Goal: Task Accomplishment & Management: Complete application form

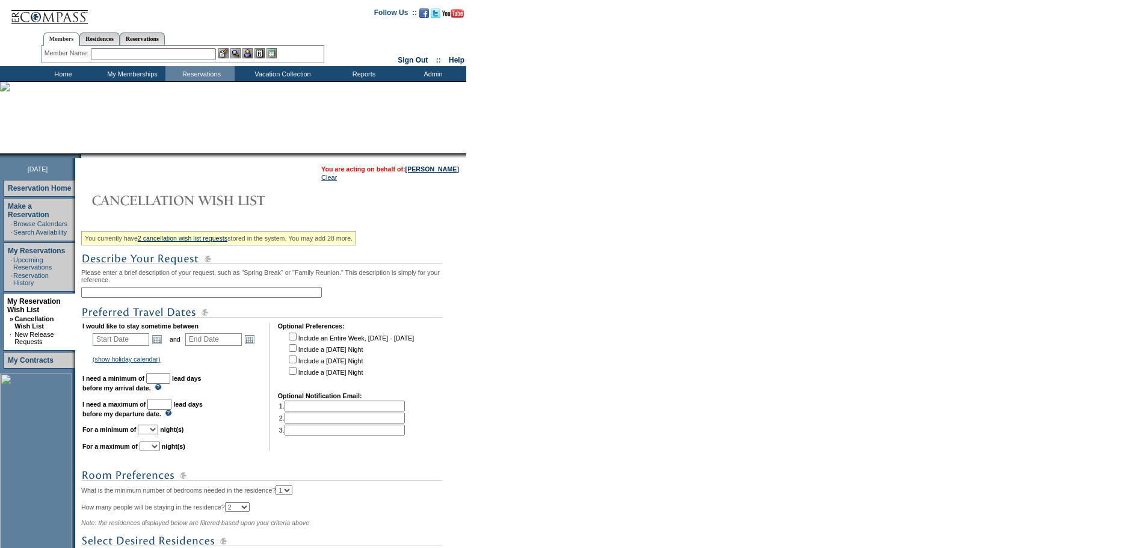
click at [167, 298] on input "text" at bounding box center [201, 292] width 241 height 11
type input "Continous stay in [DATE] in [GEOGRAPHIC_DATA]"
click at [164, 346] on link "Open the calendar popup." at bounding box center [156, 339] width 13 height 13
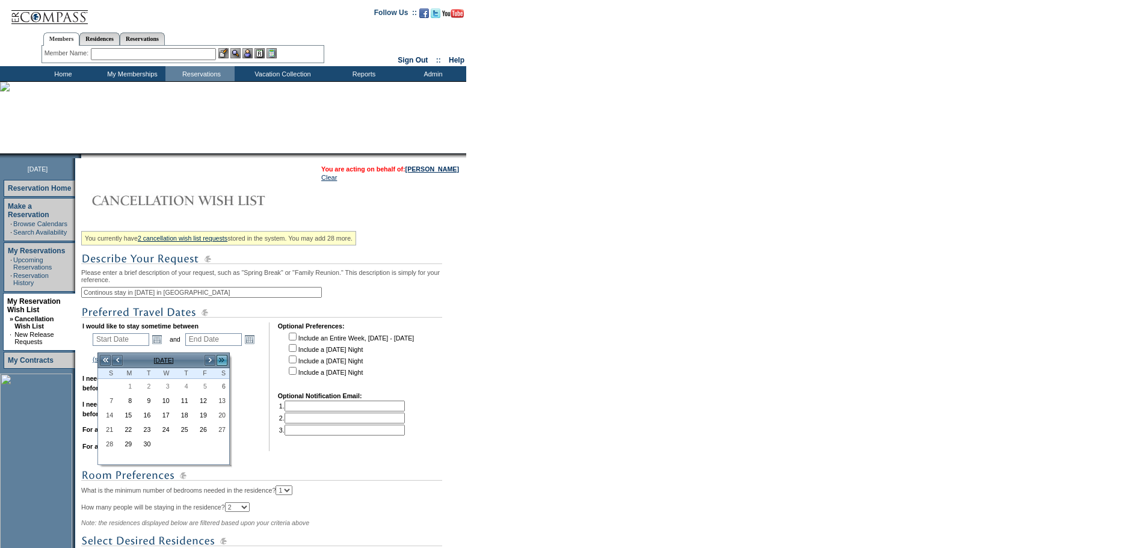
click at [220, 360] on link ">>" at bounding box center [222, 360] width 12 height 12
click at [210, 360] on link ">" at bounding box center [210, 360] width 12 height 12
click at [109, 417] on link "11" at bounding box center [107, 414] width 17 height 13
type input "[DATE]"
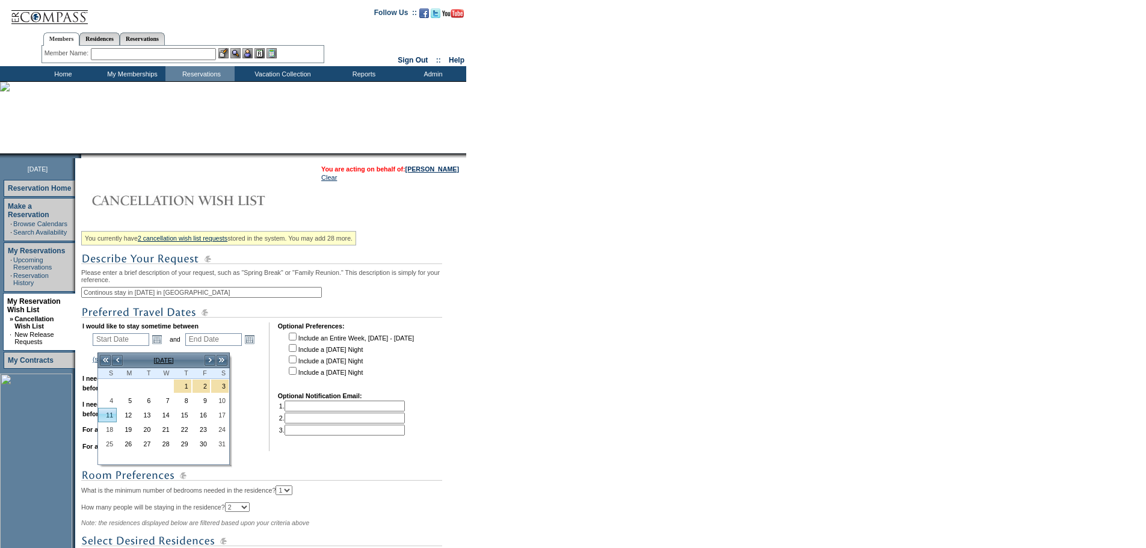
type input "[DATE]"
type input "132"
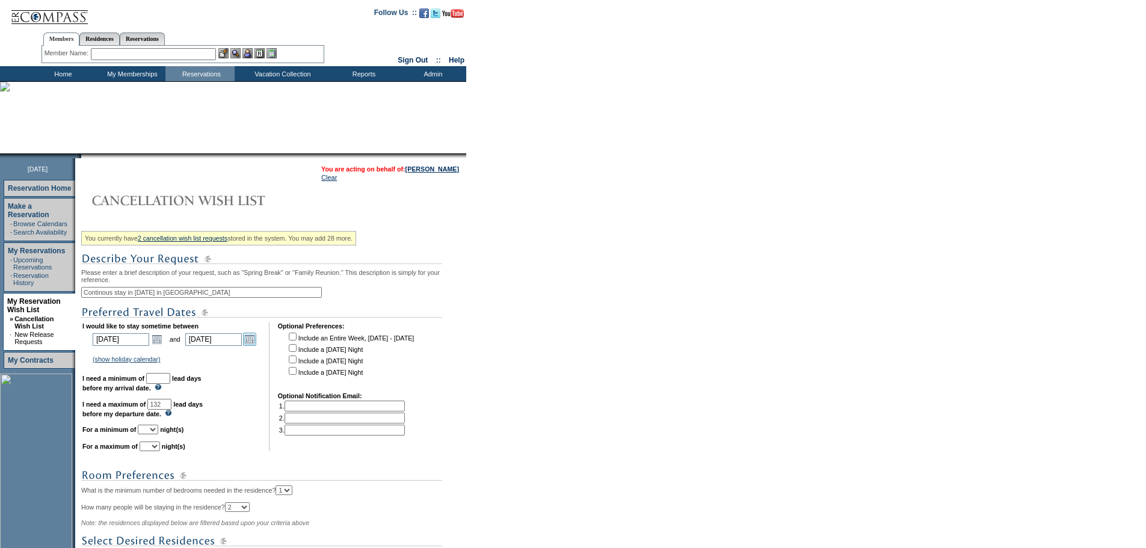
click at [256, 345] on link "Open the calendar popup." at bounding box center [249, 339] width 13 height 13
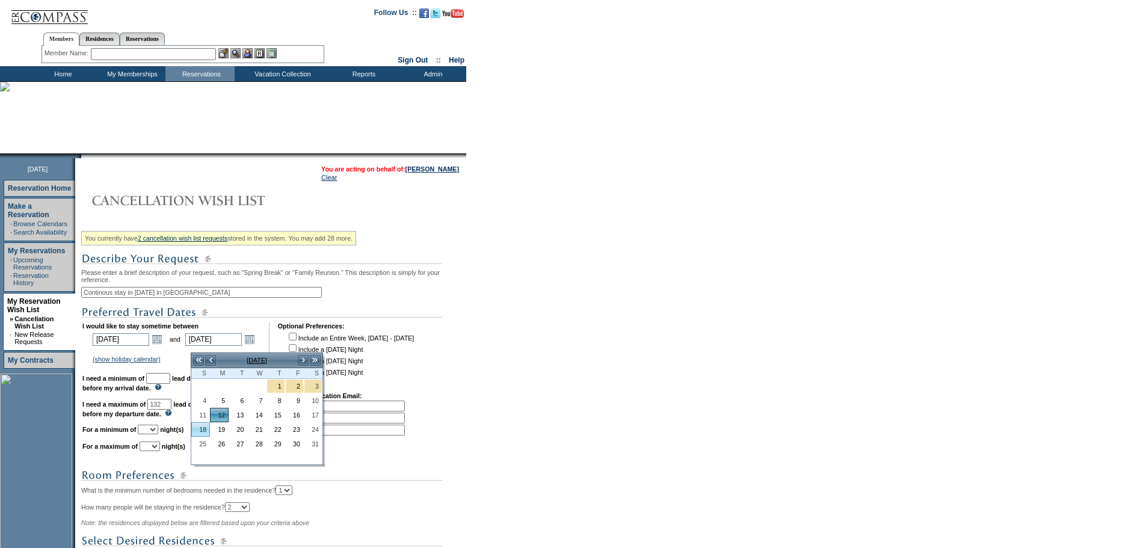
click at [205, 429] on link "18" at bounding box center [200, 429] width 17 height 13
type input "[DATE]"
type input "138"
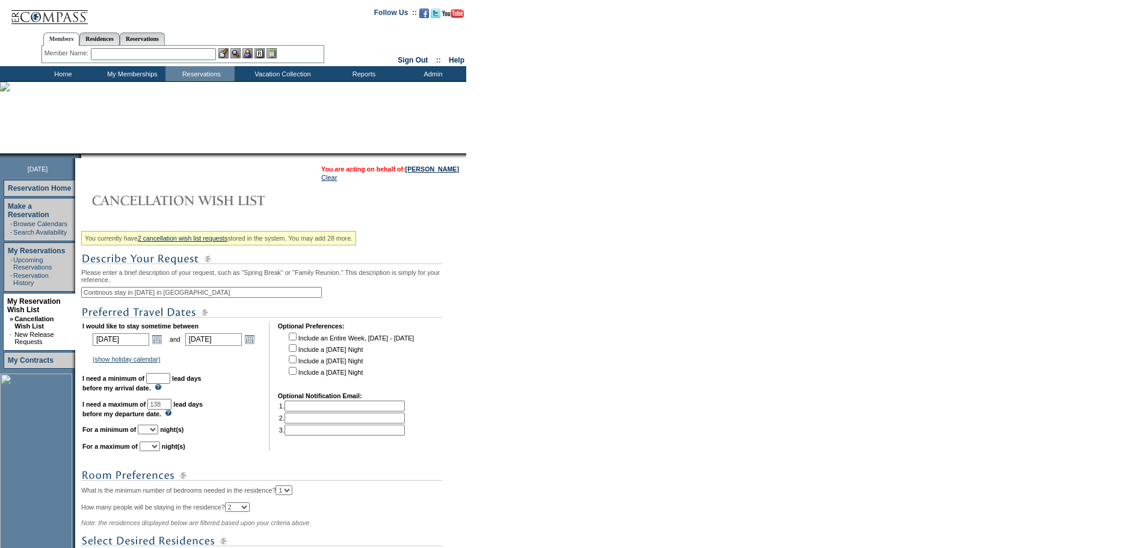
click at [182, 379] on td "I would like to stay sometime between [DATE] [DATE] Open the calendar popup. <<…" at bounding box center [171, 386] width 178 height 129
click at [170, 382] on input "text" at bounding box center [158, 378] width 24 height 11
type input "30"
click at [415, 407] on td "Optional Preferences: Include an Entire Week, [DATE] - [DATE] Include a [DATE] …" at bounding box center [346, 386] width 137 height 129
click at [487, 370] on form "Follow Us ::" at bounding box center [573, 383] width 1146 height 767
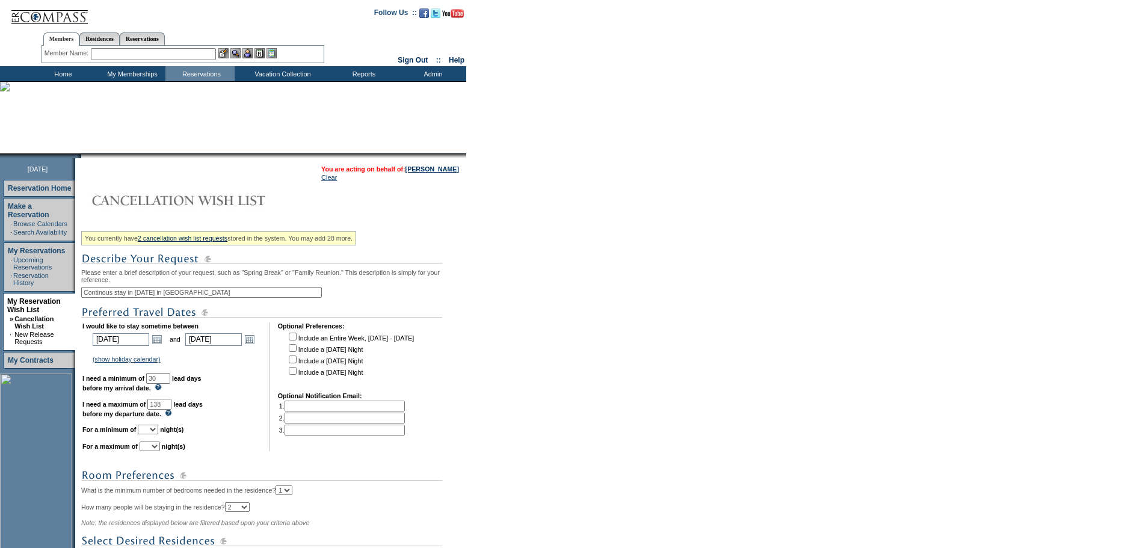
click at [235, 403] on td "I would like to stay sometime between [DATE] [DATE] Open the calendar popup. <<…" at bounding box center [171, 386] width 178 height 129
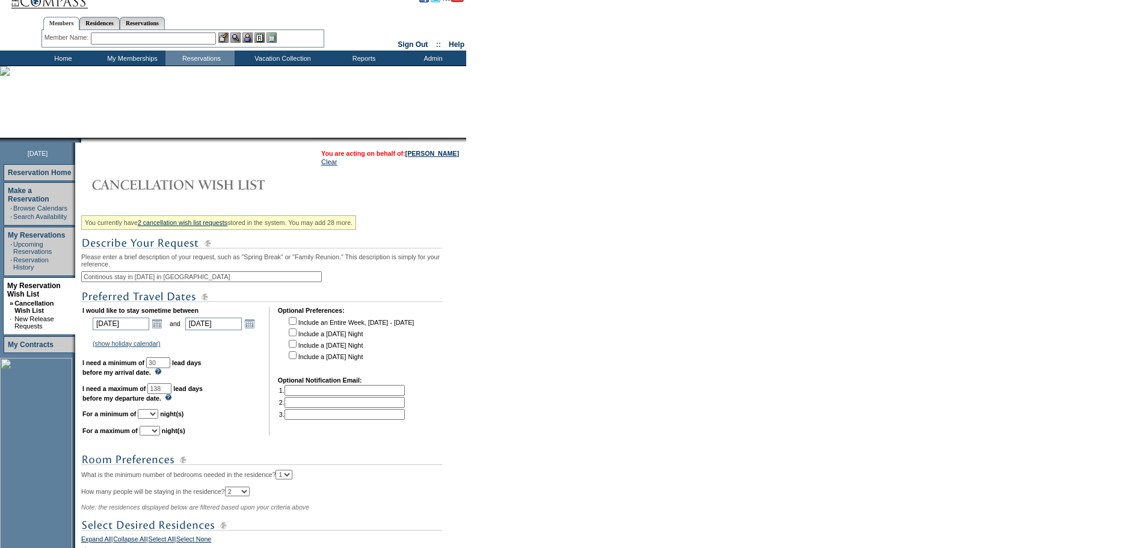
click at [215, 433] on td "I would like to stay sometime between [DATE] [DATE] Open the calendar popup. <<…" at bounding box center [171, 371] width 178 height 129
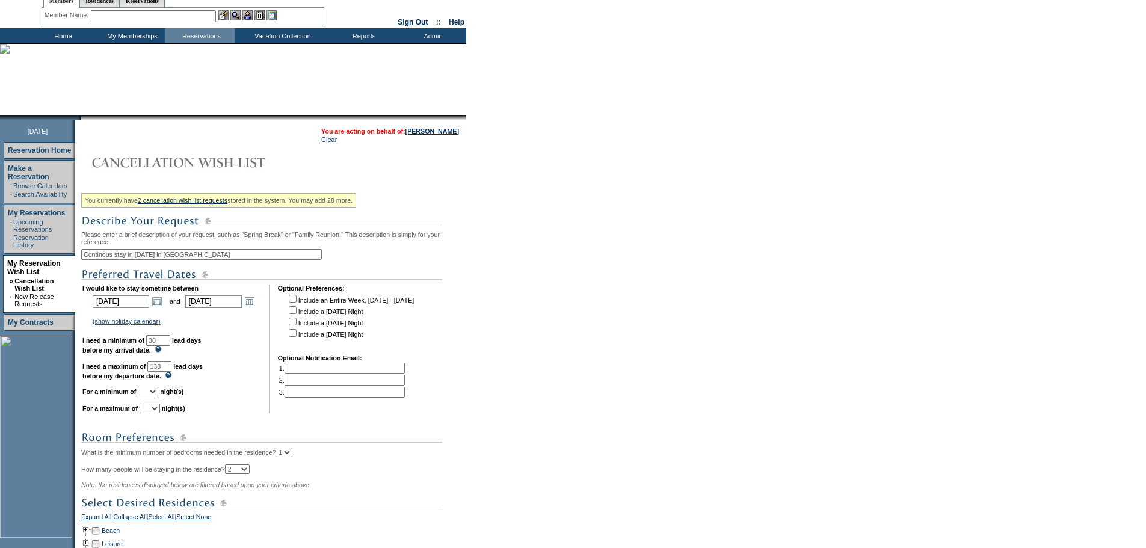
click at [158, 396] on select "1 2 3 4 5 6 7 8 9 10 11 12 13 14" at bounding box center [148, 392] width 20 height 10
select select "7"
click at [153, 396] on select "1 2 3 4 5 6 7 8 9 10 11 12 13 14" at bounding box center [148, 392] width 20 height 10
click at [156, 413] on select "1 2 3 4 5 6 7 8 9 10 11 12 13 14" at bounding box center [150, 409] width 20 height 10
select select "7"
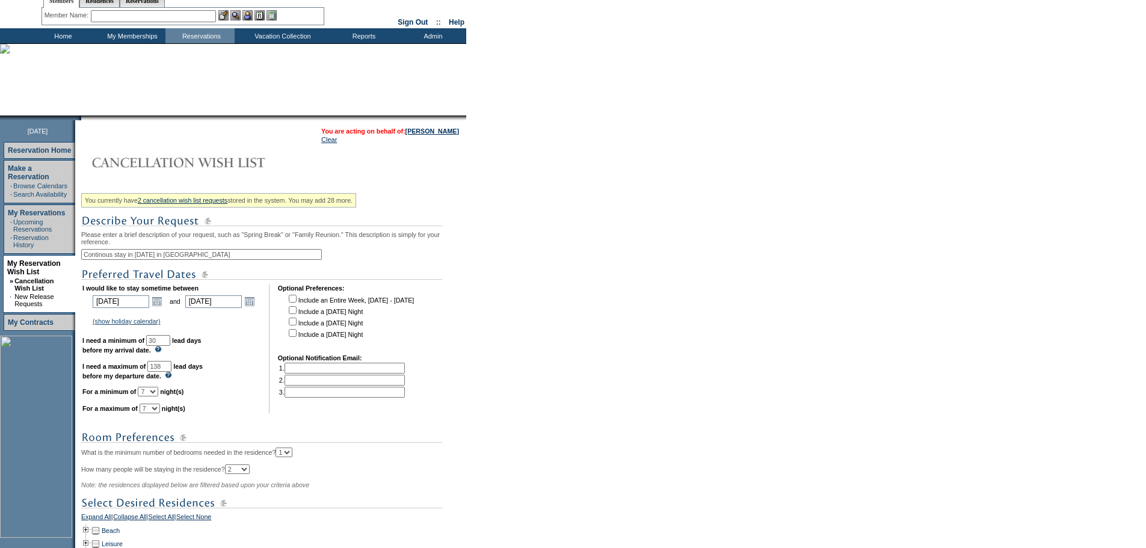
click at [155, 413] on select "1 2 3 4 5 6 7 8 9 10 11 12 13 14" at bounding box center [150, 409] width 20 height 10
click at [235, 401] on td "I would like to stay sometime between [DATE] [DATE] Open the calendar popup. <<…" at bounding box center [171, 349] width 178 height 129
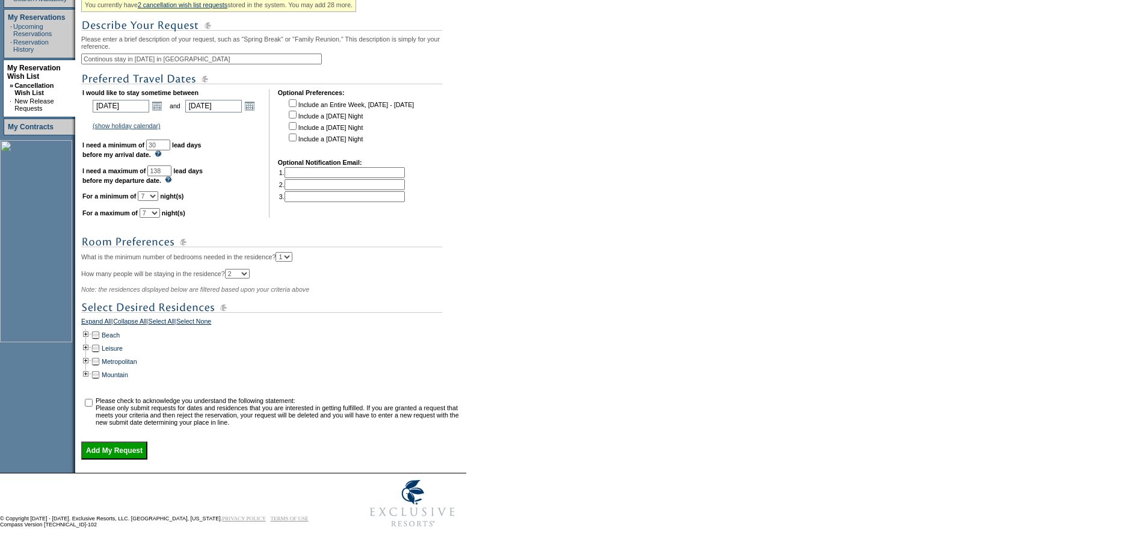
scroll to position [260, 0]
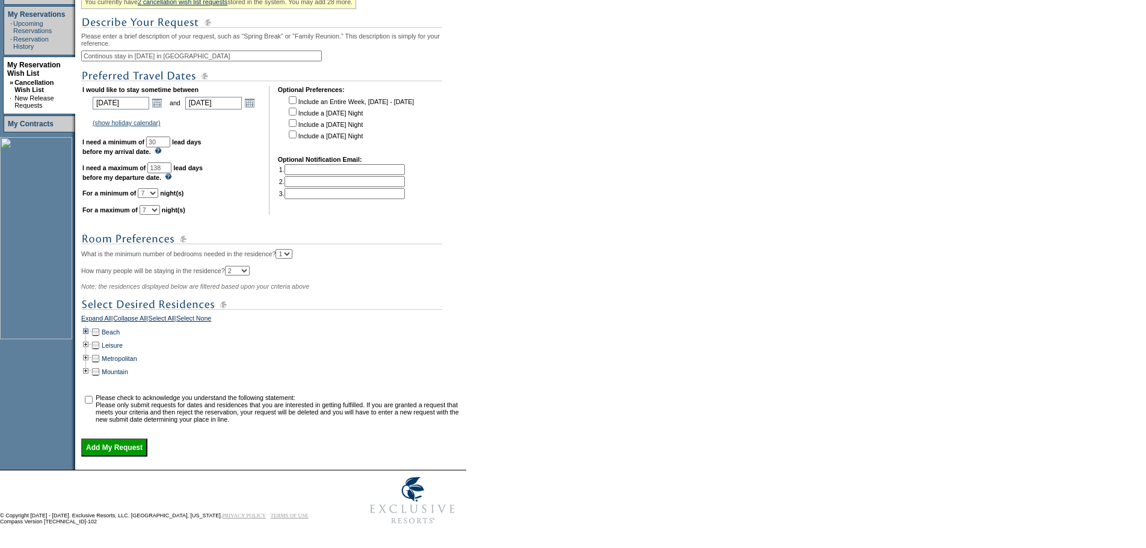
click at [89, 325] on td at bounding box center [86, 331] width 10 height 13
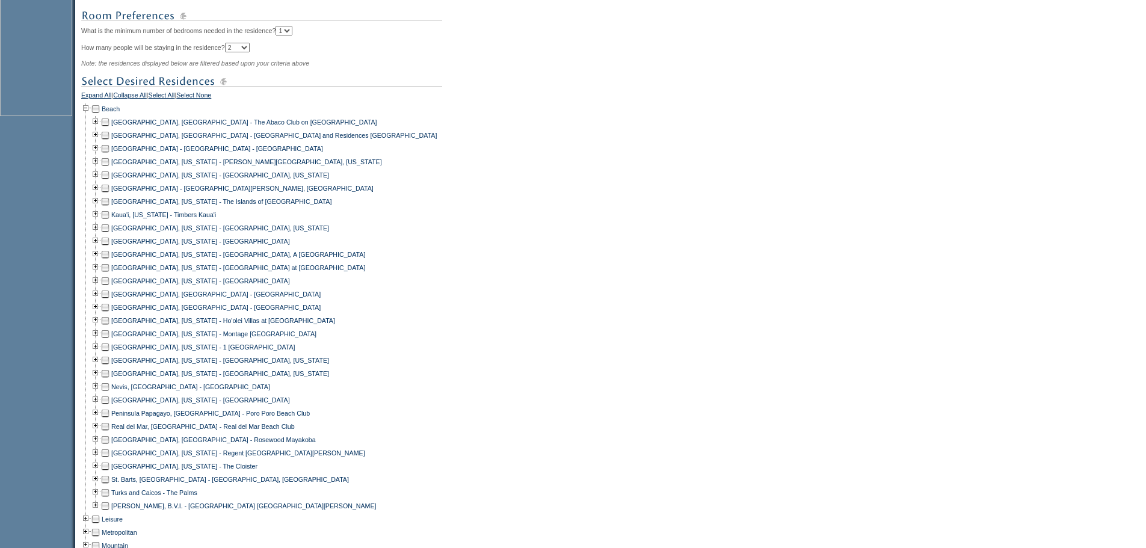
scroll to position [460, 0]
click at [100, 247] on td at bounding box center [96, 240] width 10 height 13
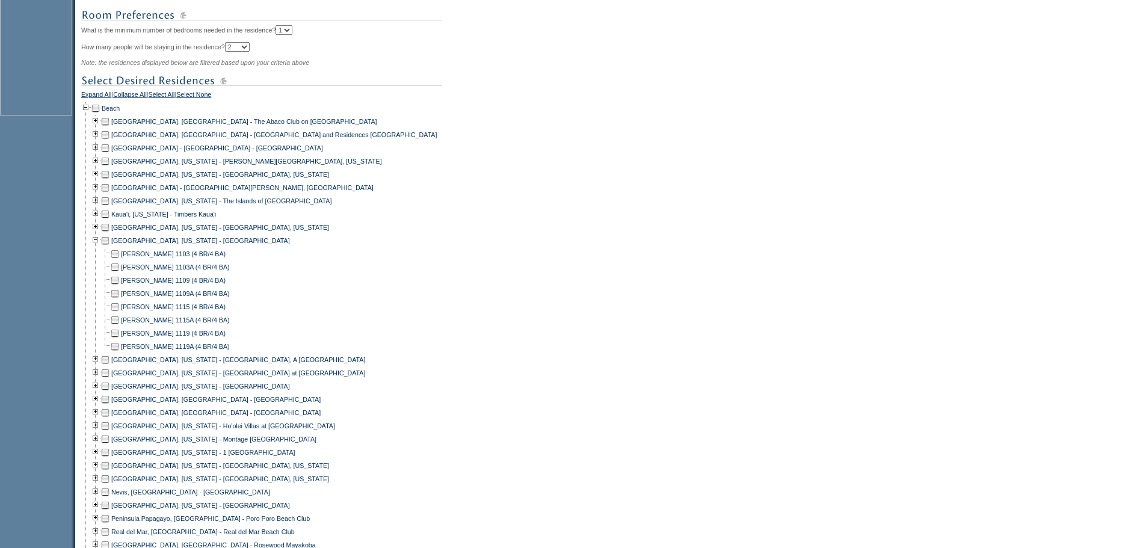
click at [117, 313] on td at bounding box center [115, 306] width 10 height 13
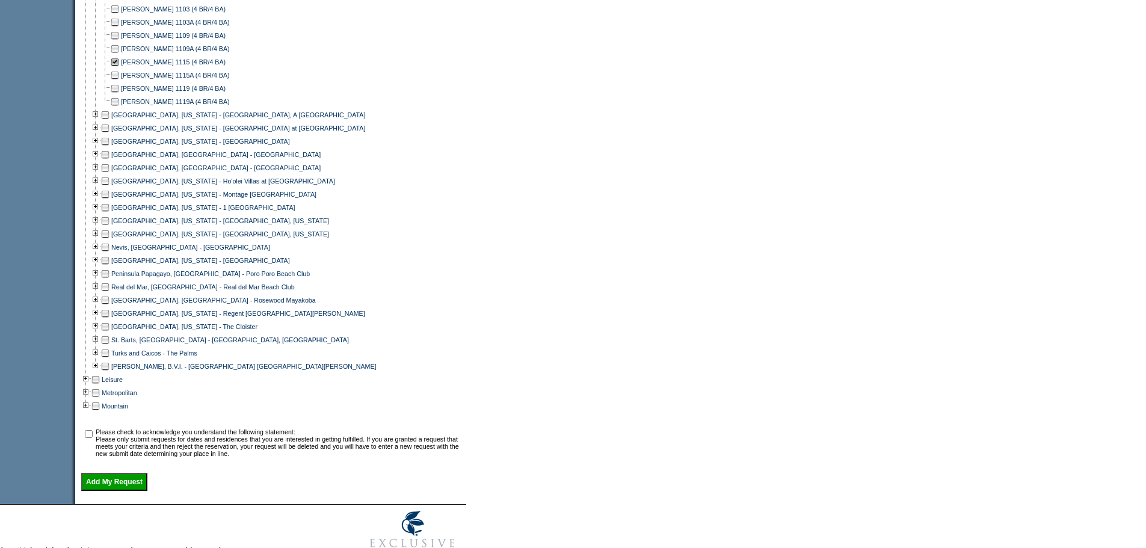
scroll to position [709, 0]
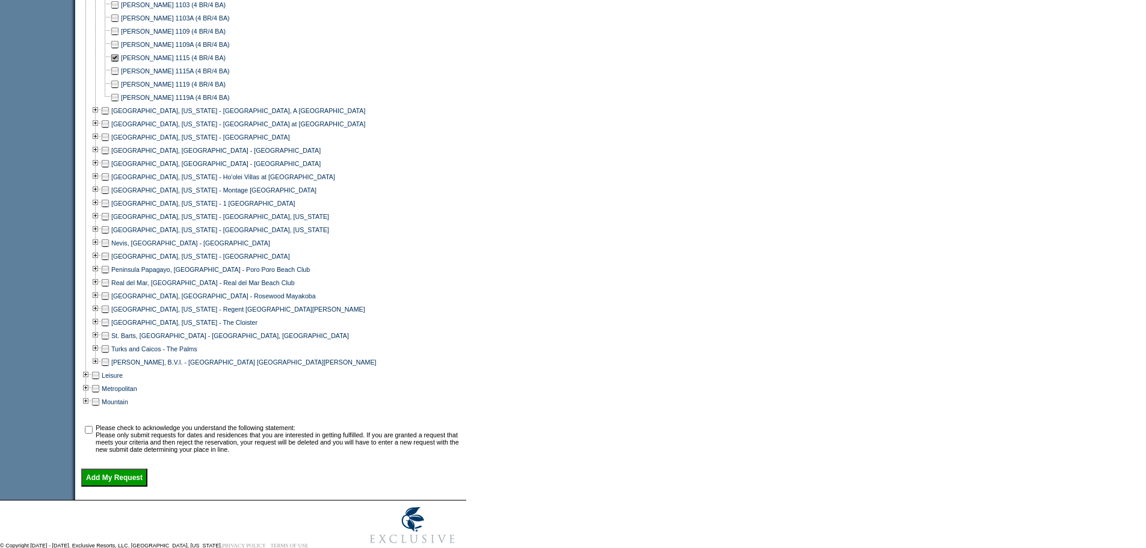
click at [93, 434] on input "checkbox" at bounding box center [89, 430] width 8 height 8
checkbox input "true"
click at [103, 487] on input "Add My Request" at bounding box center [114, 478] width 66 height 18
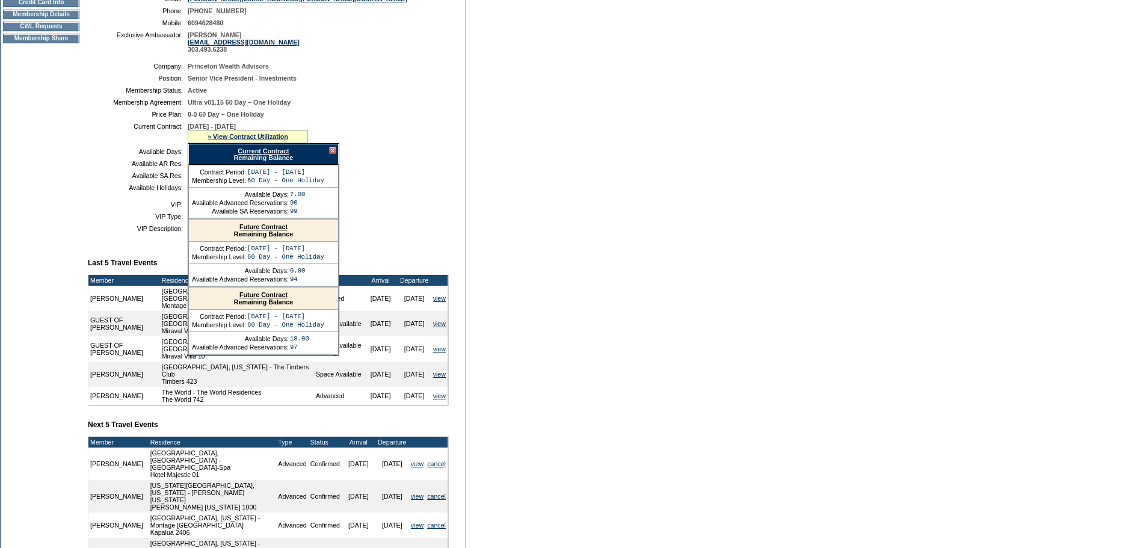
click at [13, 421] on td "Dashboard Personal Info Business Info Address Info Web Access Notes Current Res…" at bounding box center [41, 267] width 81 height 730
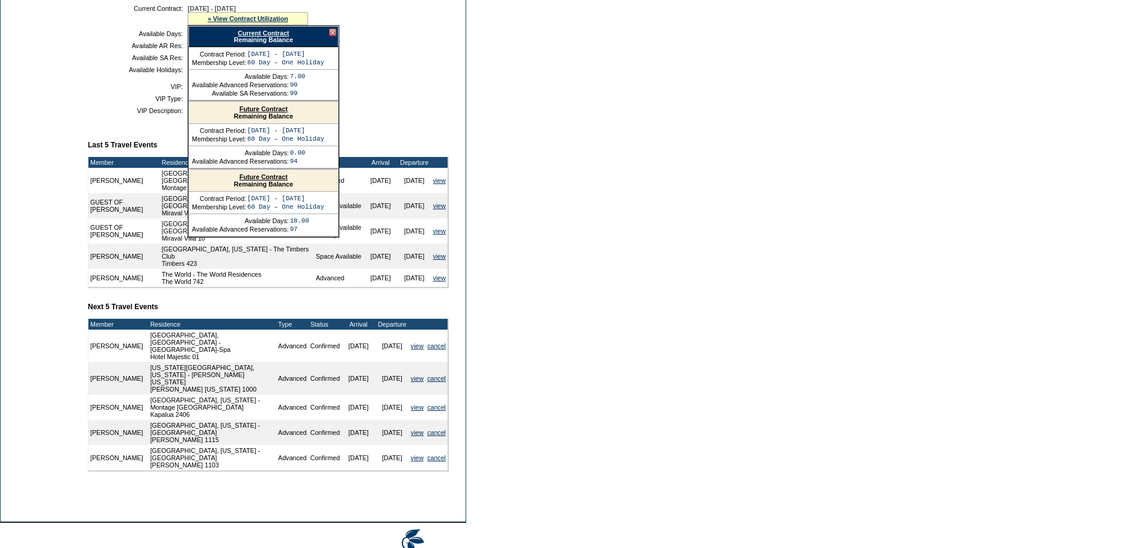
scroll to position [336, 0]
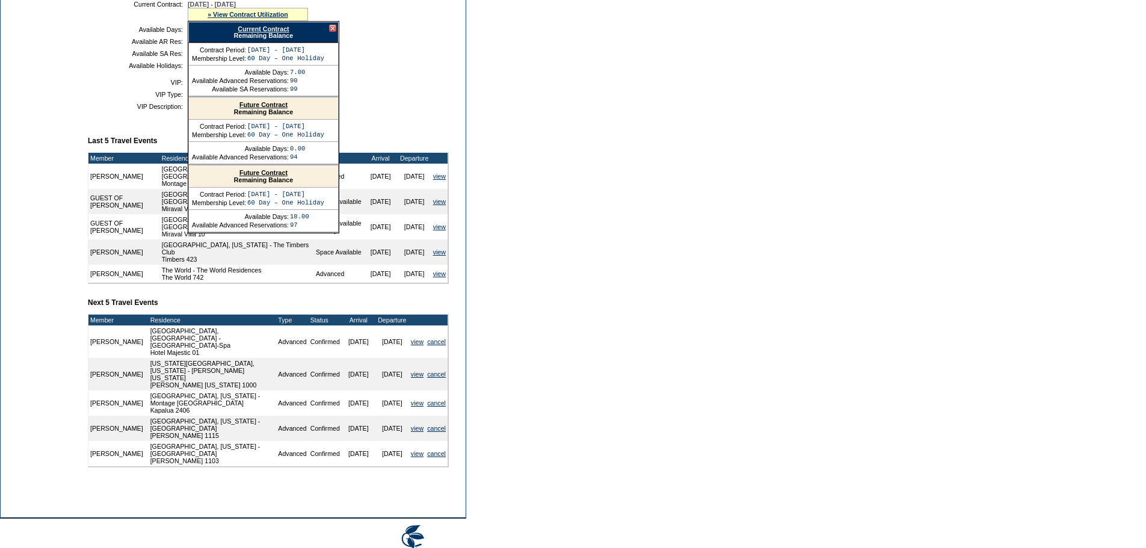
click at [24, 374] on td "Dashboard Personal Info Business Info Address Info Web Access Notes Current Res…" at bounding box center [41, 145] width 81 height 730
